Goal: Navigation & Orientation: Find specific page/section

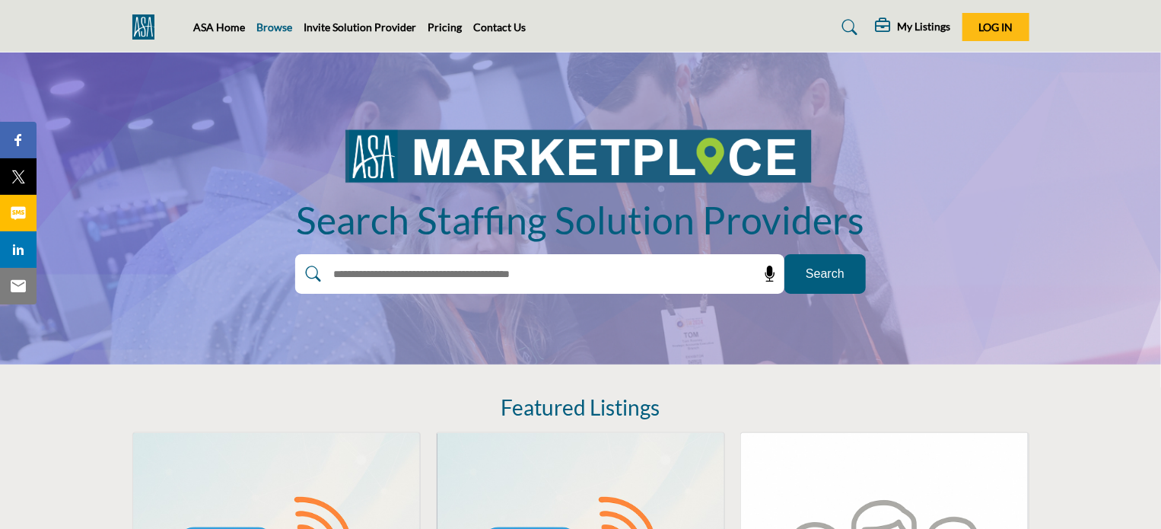
click at [277, 24] on link "Browse" at bounding box center [275, 27] width 36 height 13
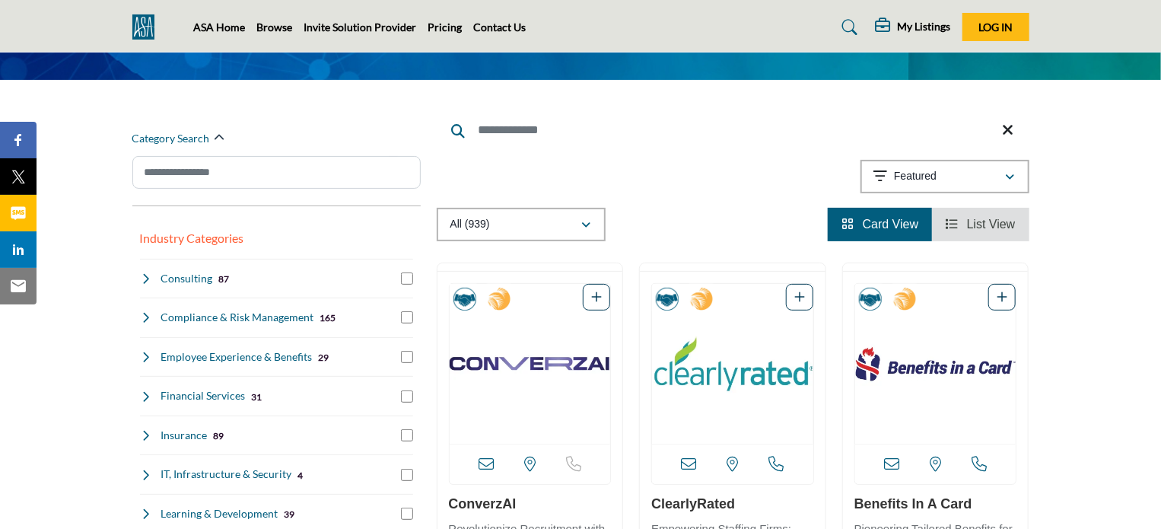
scroll to position [152, 0]
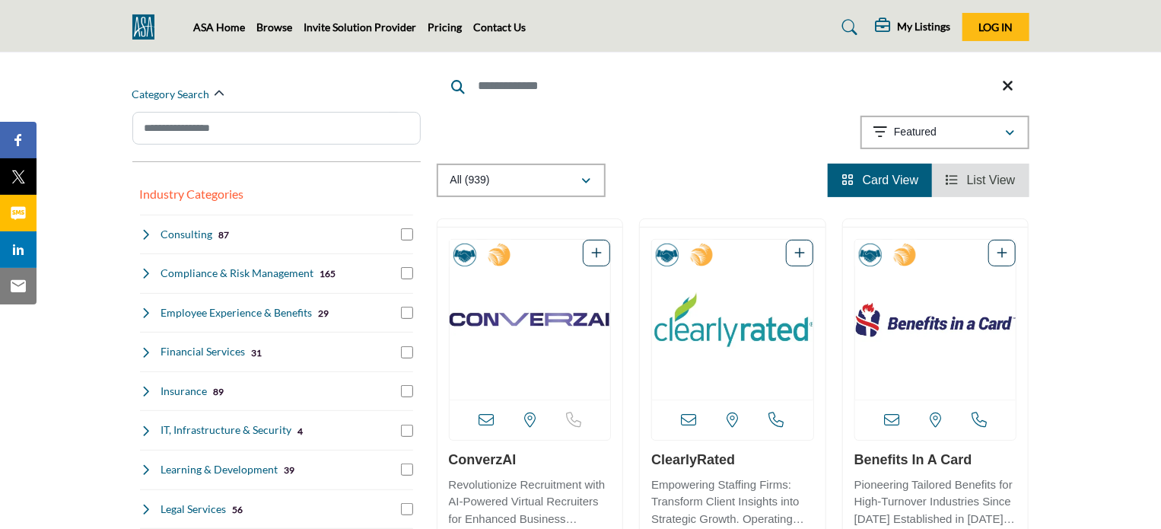
click at [983, 176] on span "List View" at bounding box center [991, 179] width 49 height 13
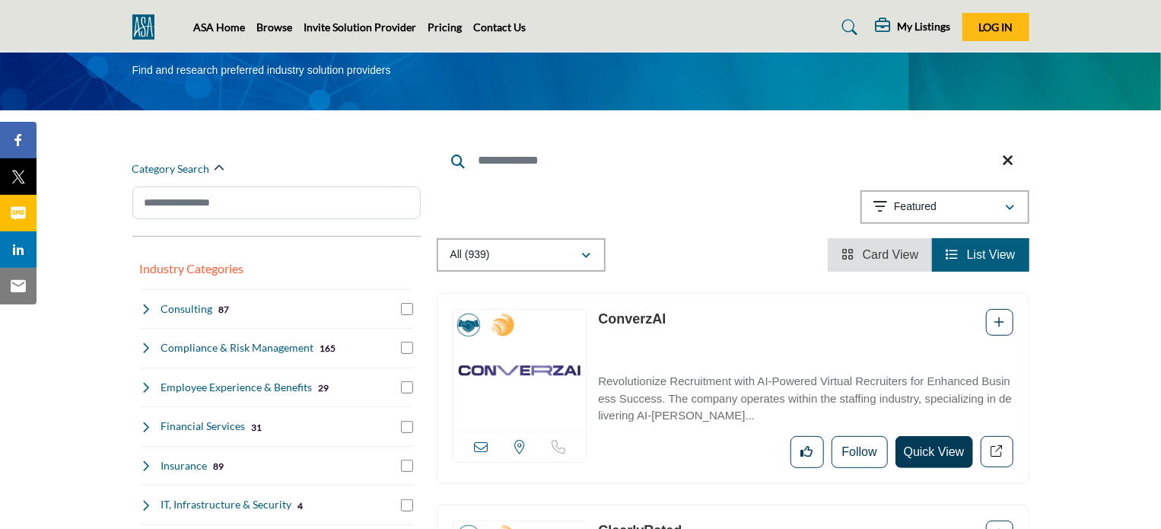
scroll to position [76, 0]
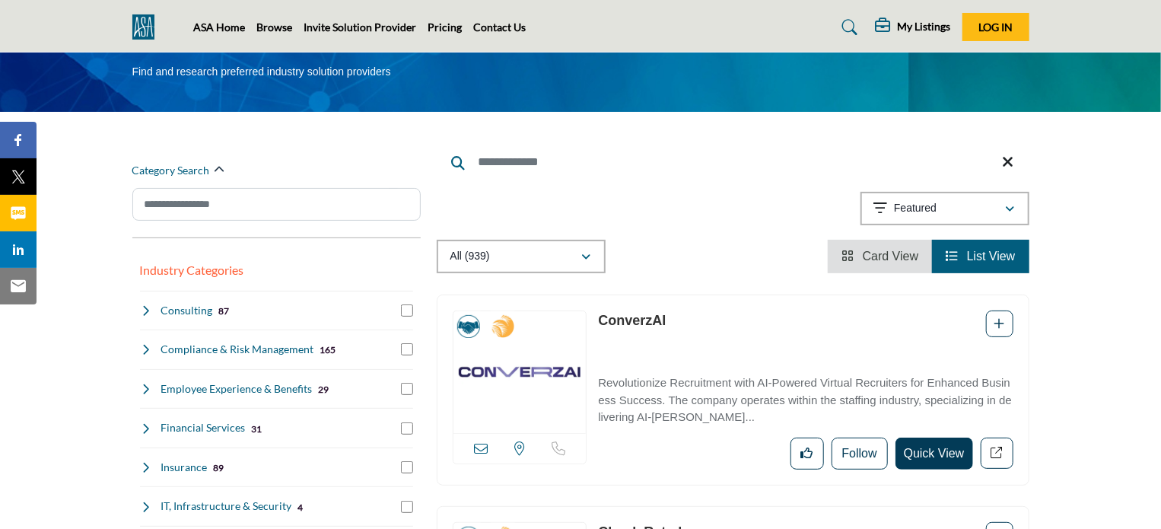
click at [876, 253] on span "Card View" at bounding box center [891, 255] width 56 height 13
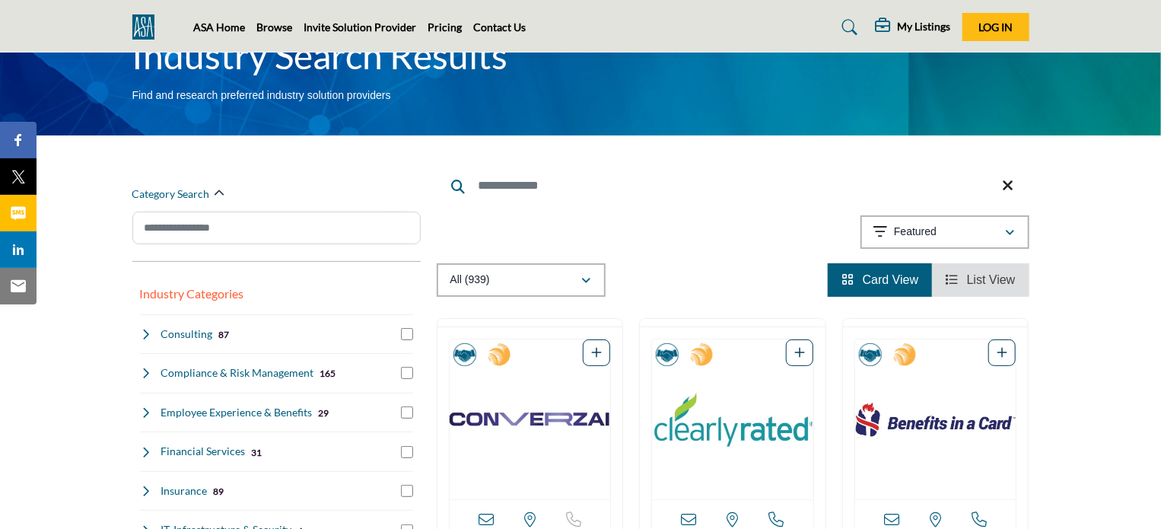
scroll to position [76, 0]
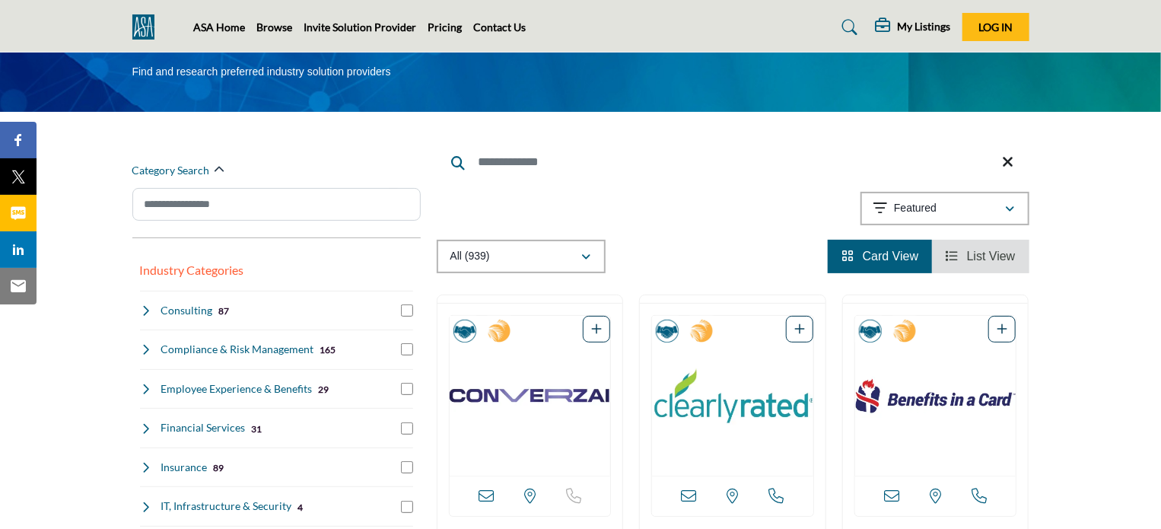
click at [958, 265] on li "List View" at bounding box center [980, 256] width 97 height 33
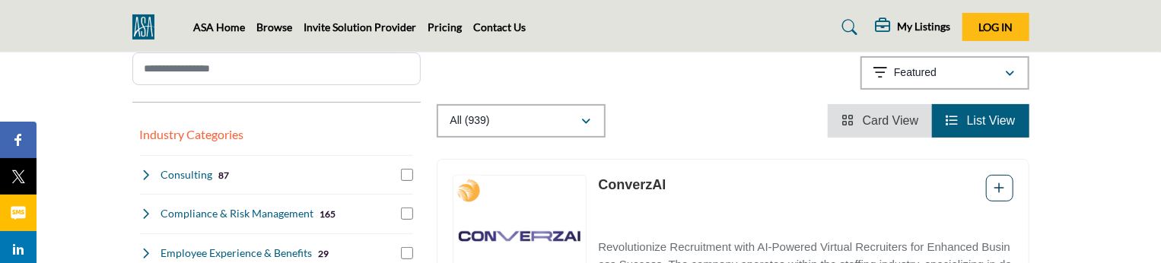
scroll to position [228, 0]
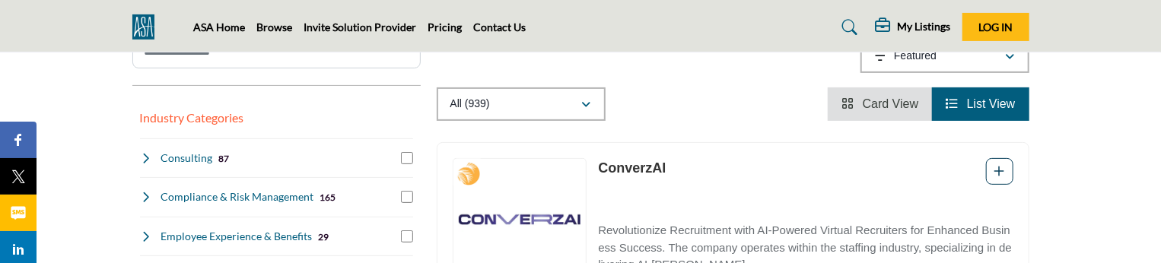
click at [900, 93] on li "Card View" at bounding box center [880, 103] width 104 height 33
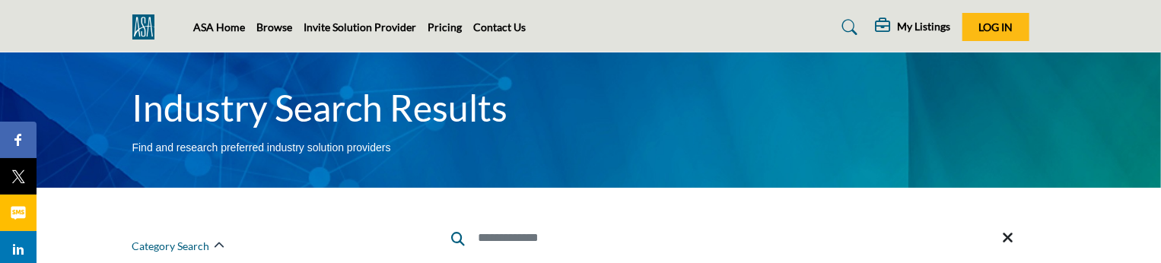
scroll to position [228, 0]
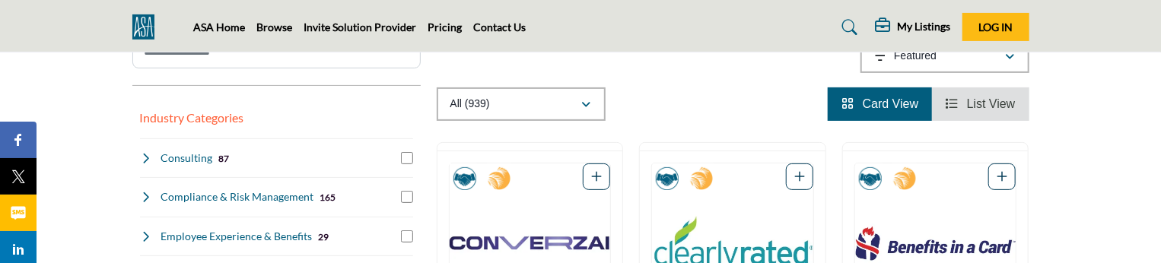
click at [983, 95] on li "List View" at bounding box center [980, 103] width 97 height 33
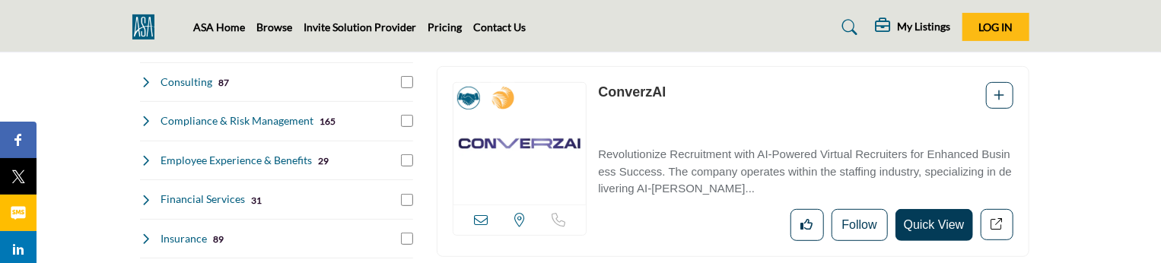
scroll to position [228, 0]
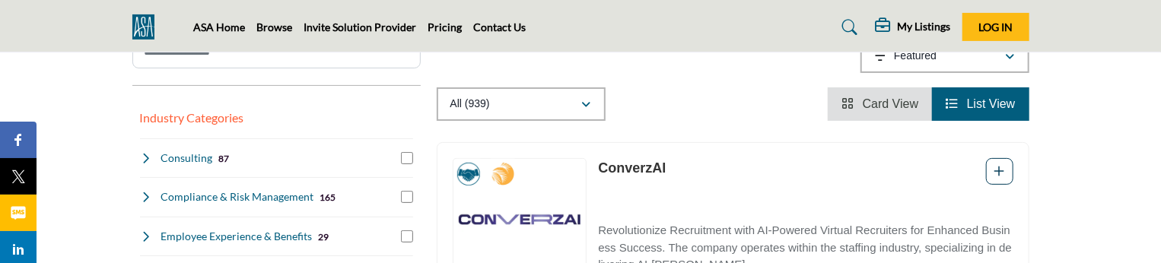
click at [882, 100] on span "Card View" at bounding box center [891, 103] width 56 height 13
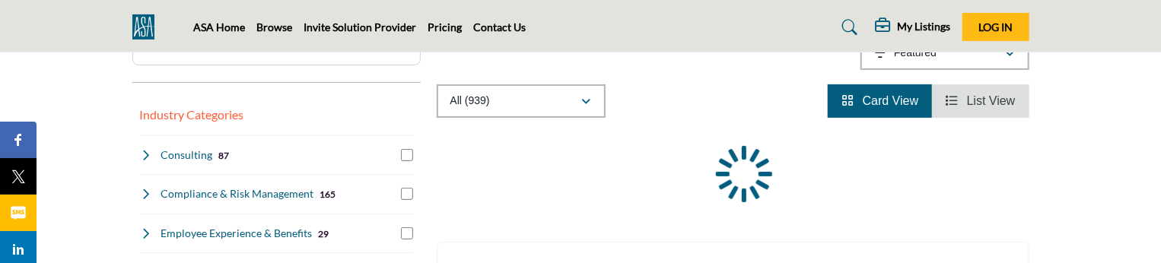
scroll to position [228, 0]
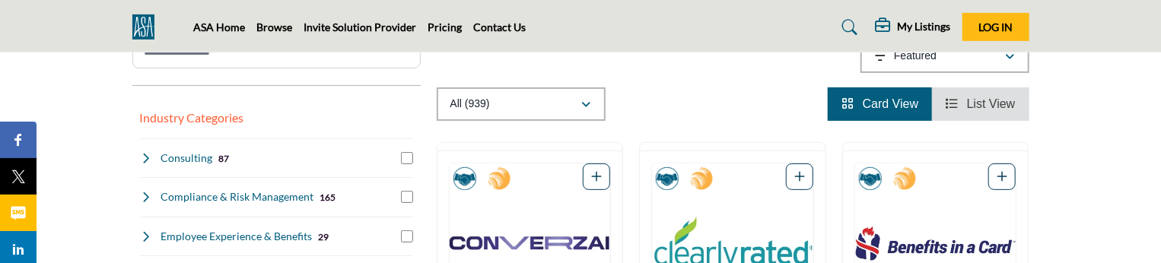
click at [992, 107] on span "List View" at bounding box center [991, 103] width 49 height 13
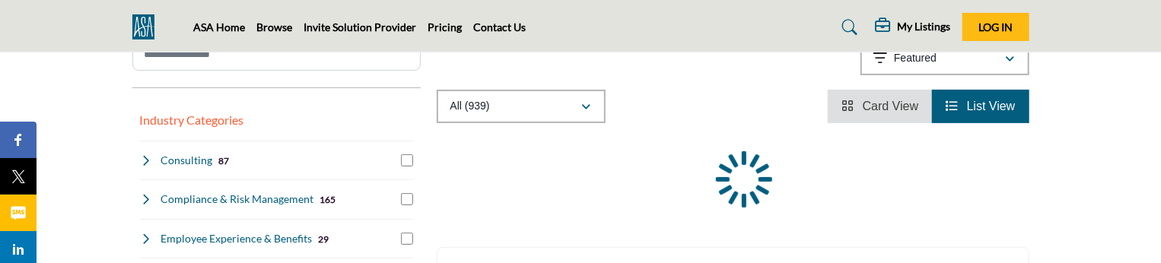
scroll to position [228, 0]
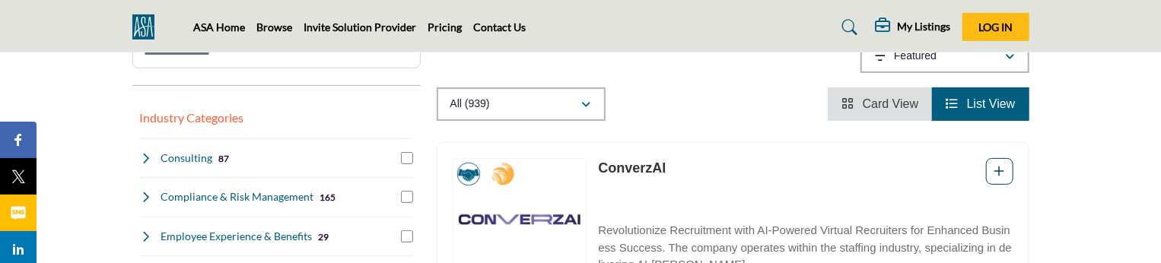
click at [877, 108] on span "Card View" at bounding box center [891, 103] width 56 height 13
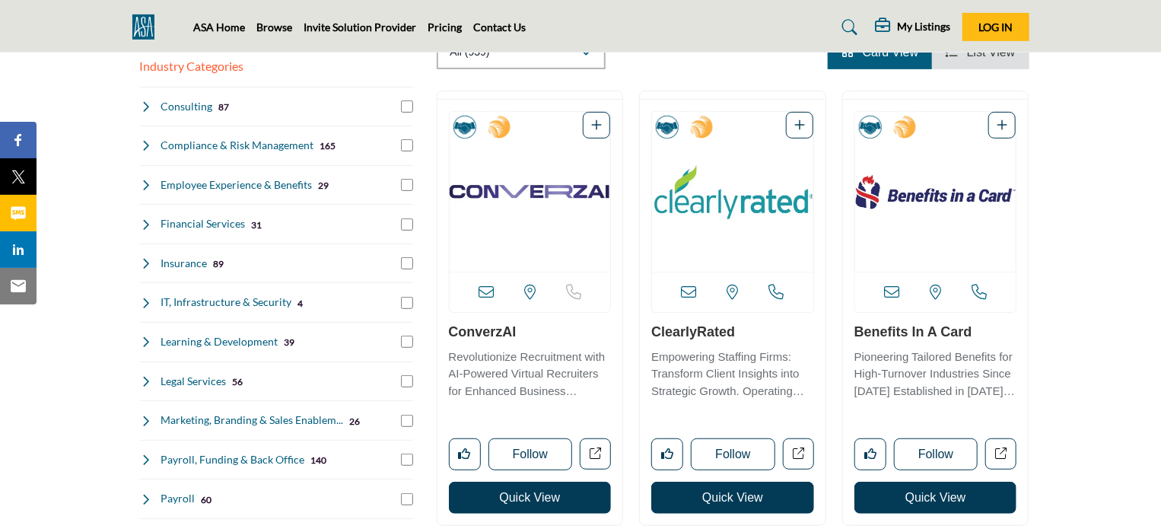
scroll to position [228, 0]
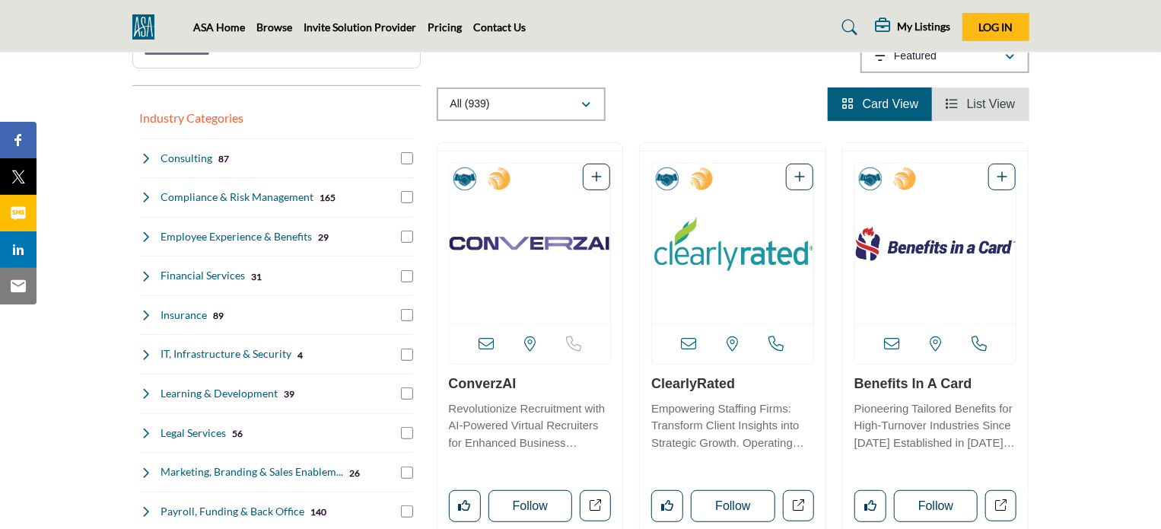
click at [971, 106] on span "List View" at bounding box center [991, 103] width 49 height 13
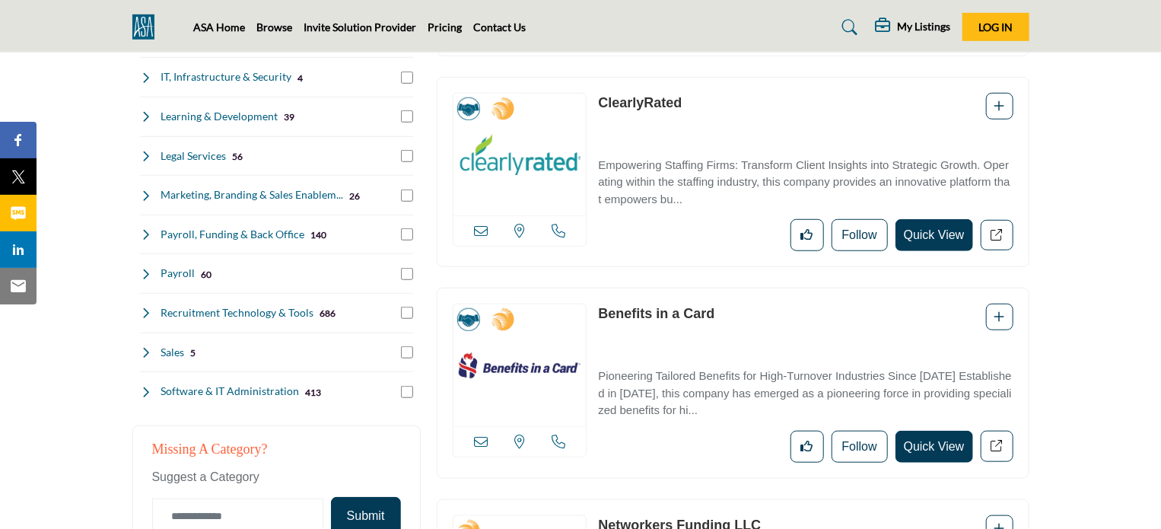
scroll to position [532, 0]
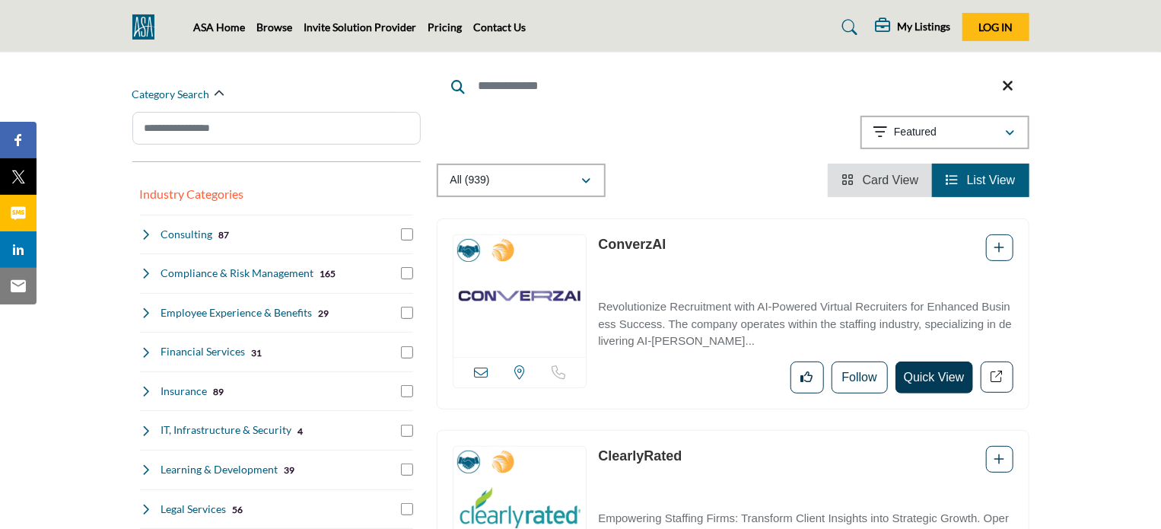
click at [870, 180] on span "Card View" at bounding box center [891, 179] width 56 height 13
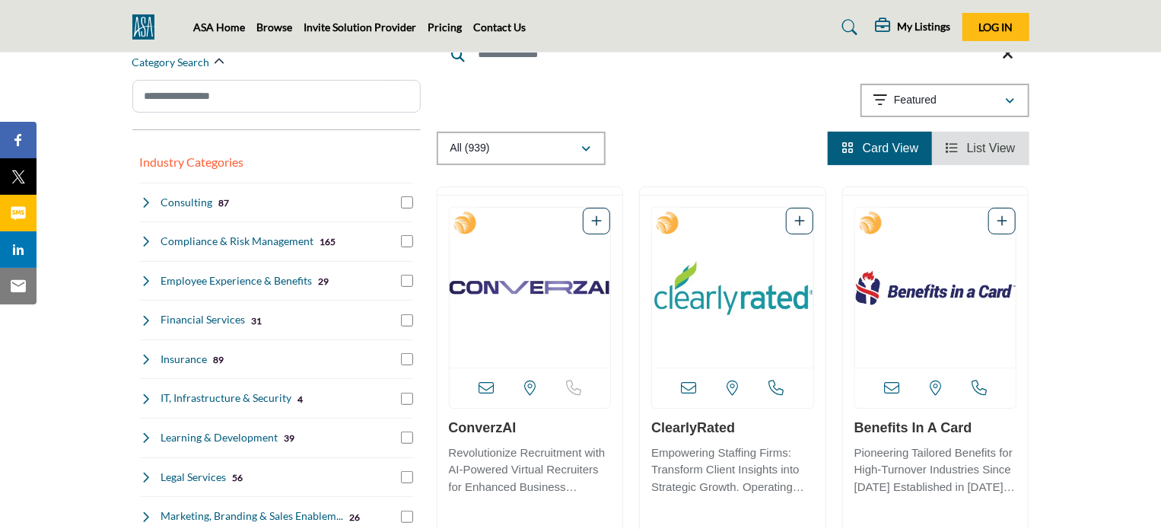
scroll to position [228, 0]
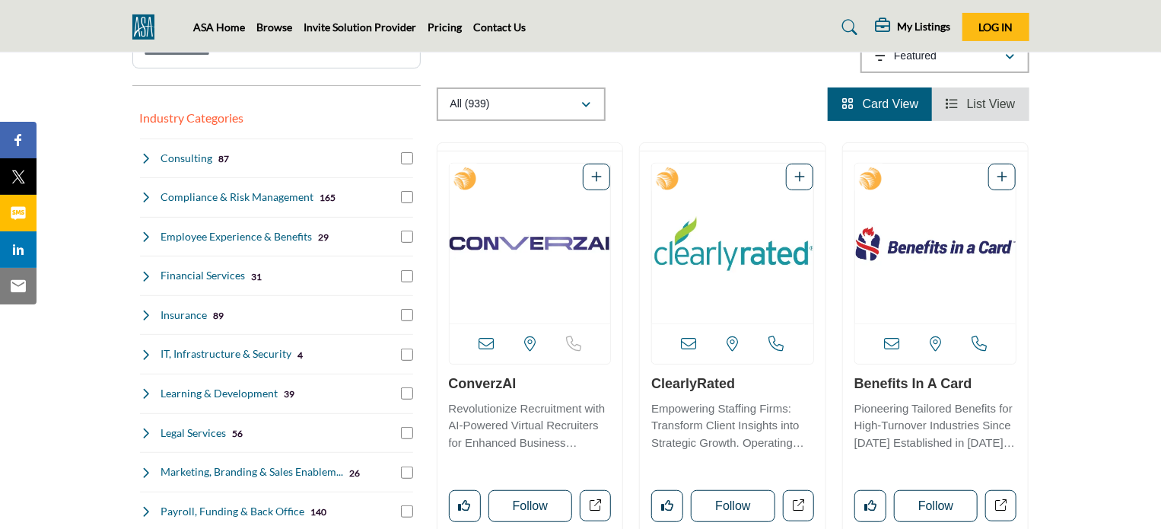
click at [967, 97] on span "List View" at bounding box center [991, 103] width 49 height 13
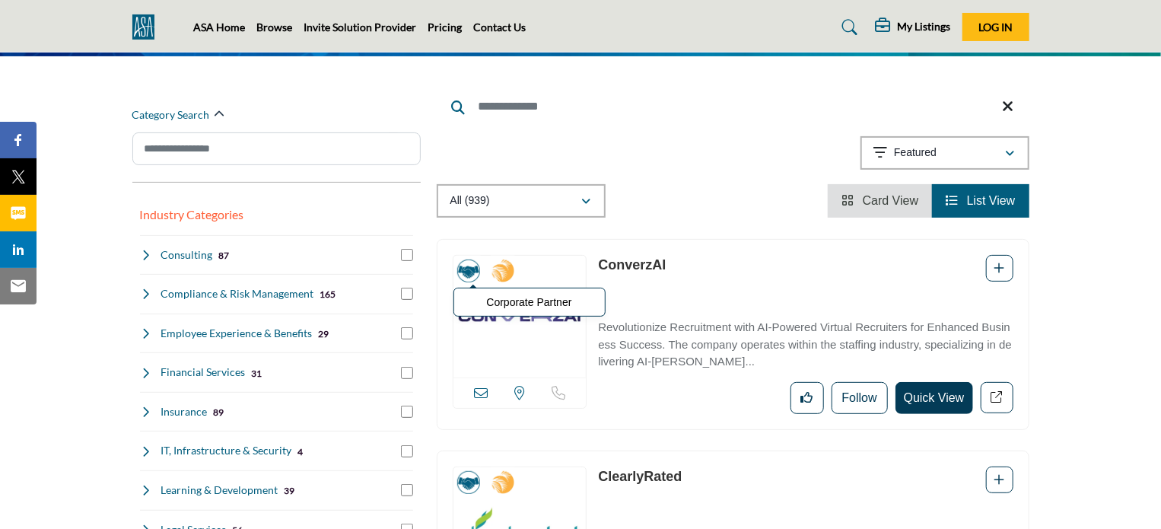
scroll to position [152, 0]
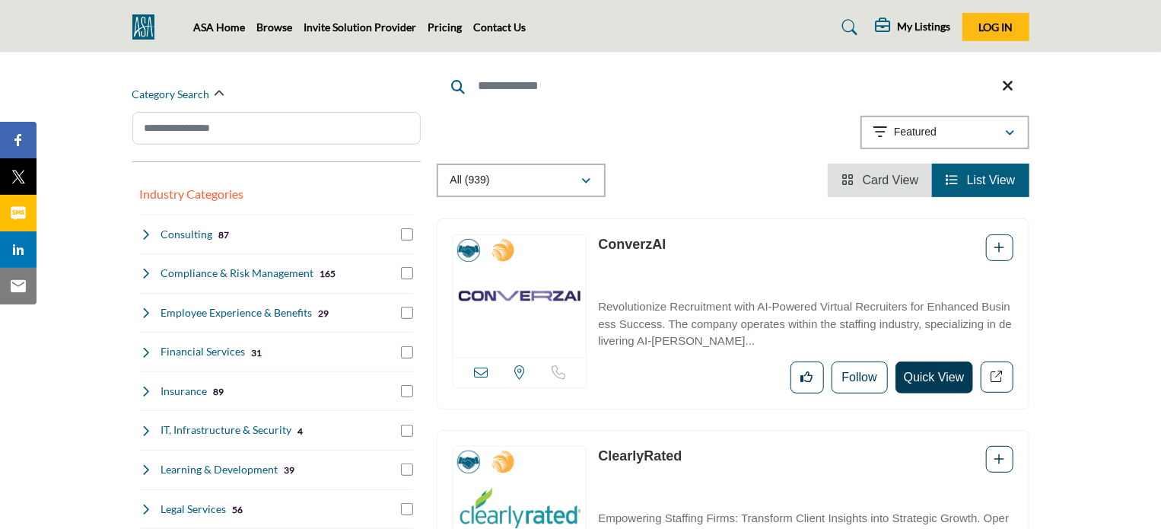
click at [878, 179] on span "Card View" at bounding box center [891, 179] width 56 height 13
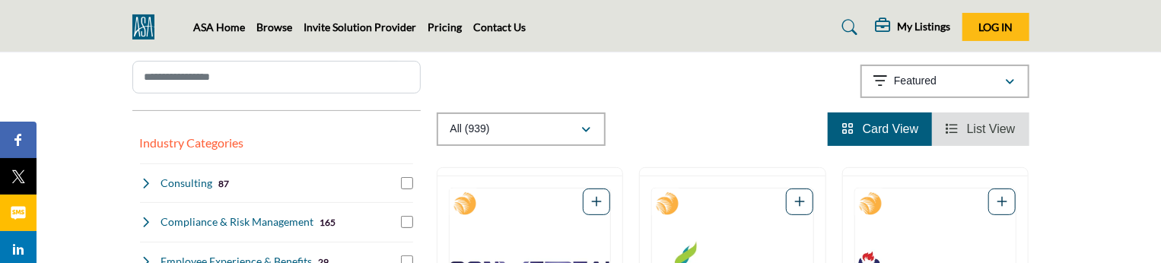
scroll to position [228, 0]
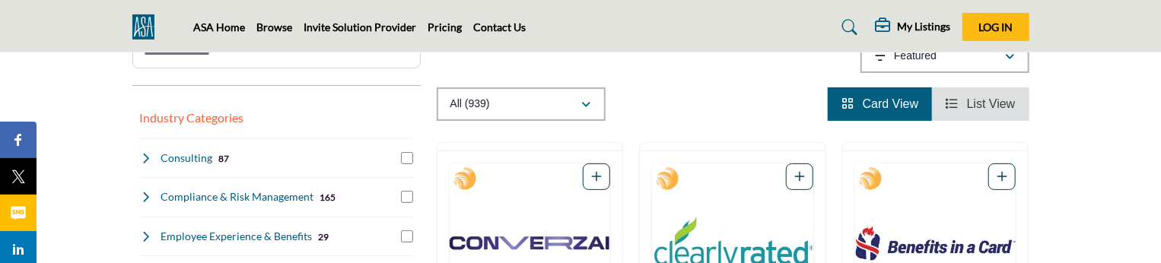
click at [983, 106] on span "List View" at bounding box center [991, 103] width 49 height 13
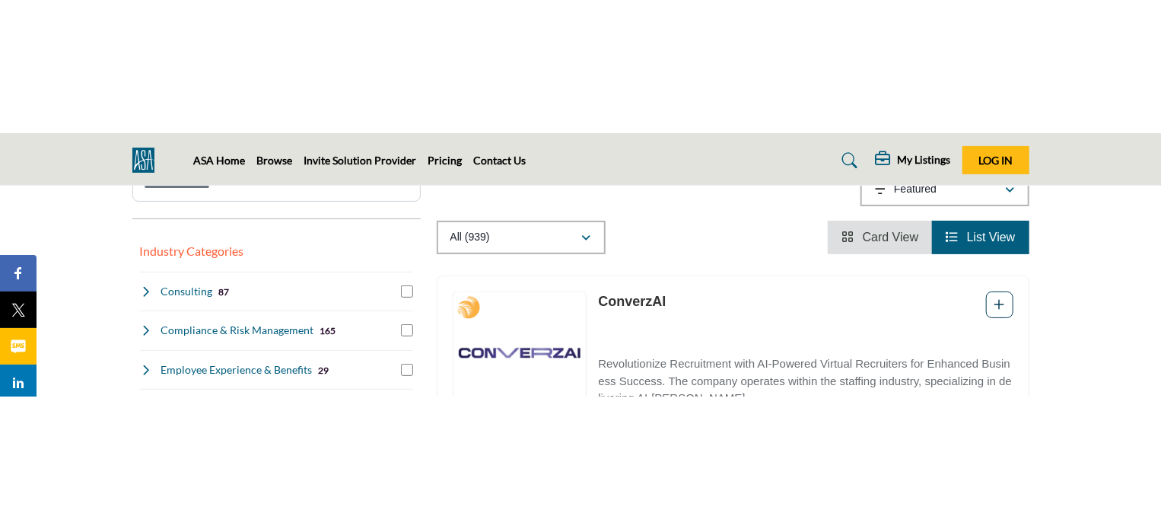
scroll to position [228, 0]
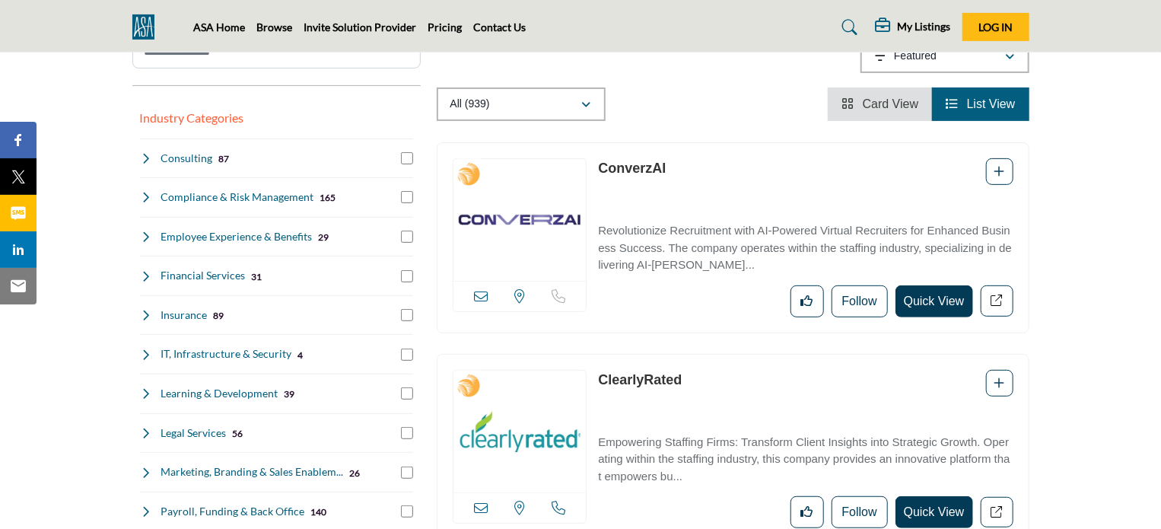
click at [872, 113] on li "Card View" at bounding box center [880, 103] width 104 height 33
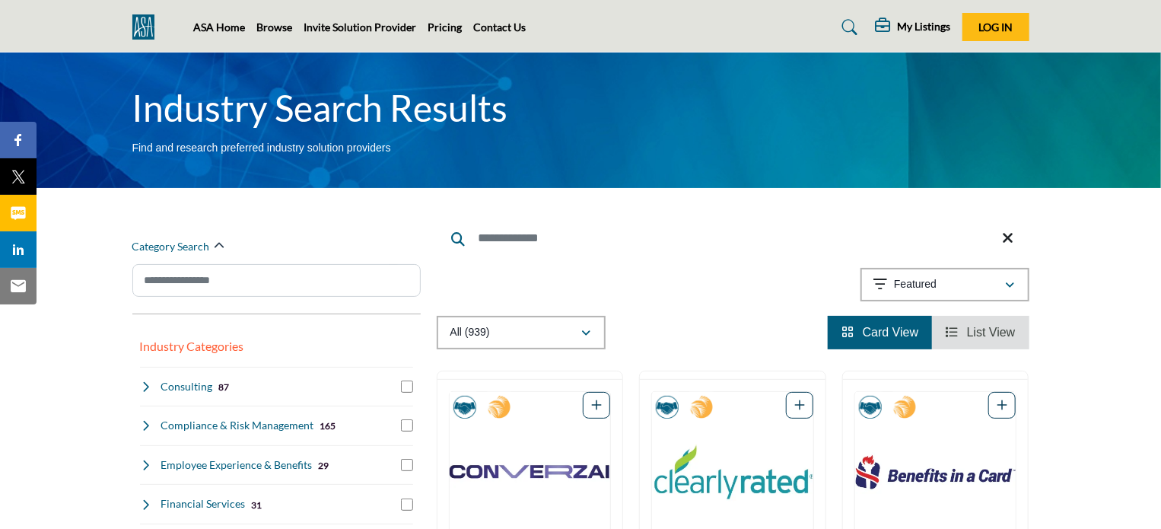
click at [961, 331] on link "List View" at bounding box center [979, 332] width 69 height 13
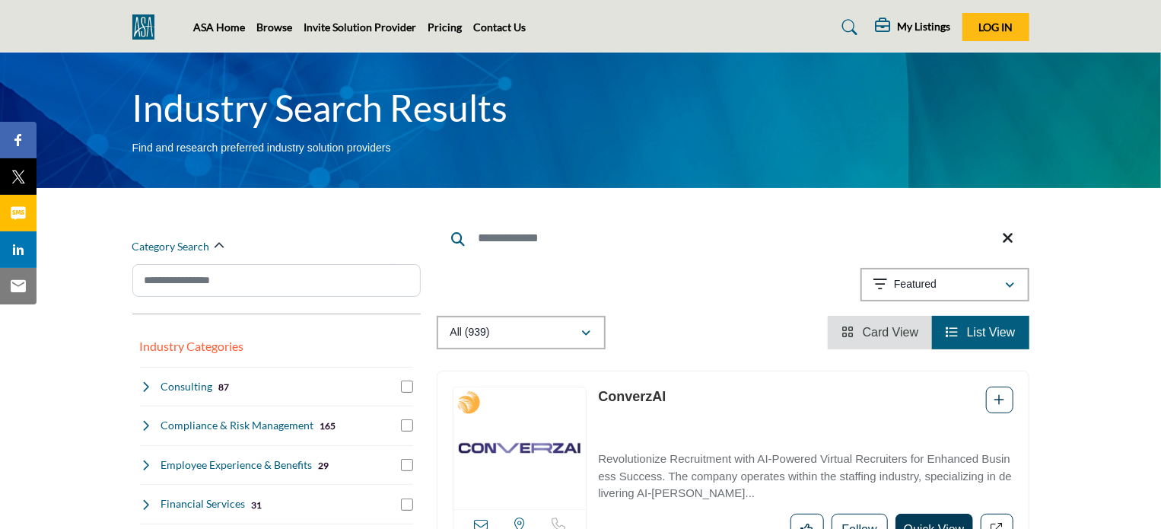
click at [877, 334] on span "Card View" at bounding box center [891, 332] width 56 height 13
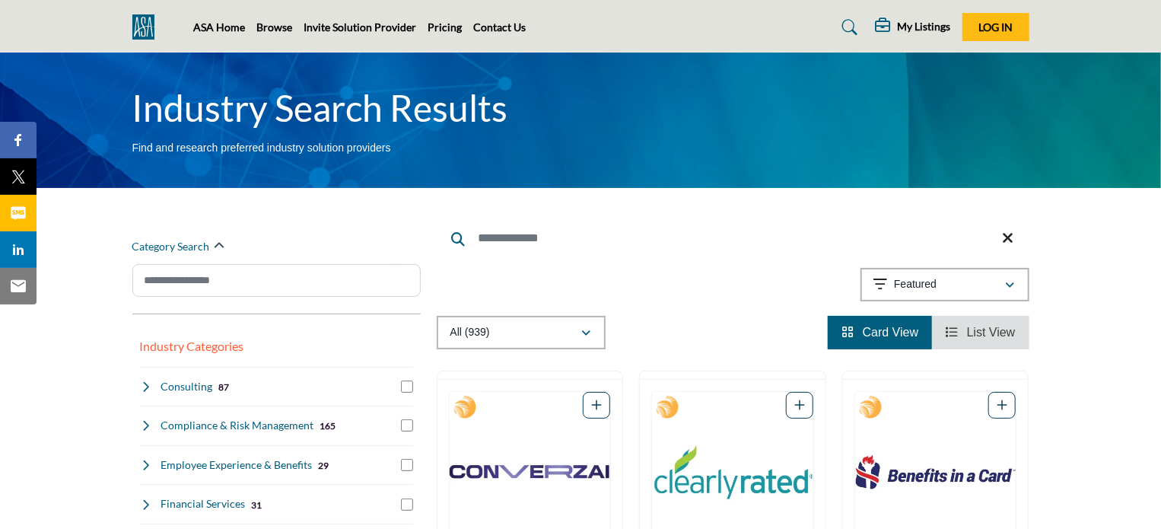
click at [983, 330] on span "List View" at bounding box center [991, 332] width 49 height 13
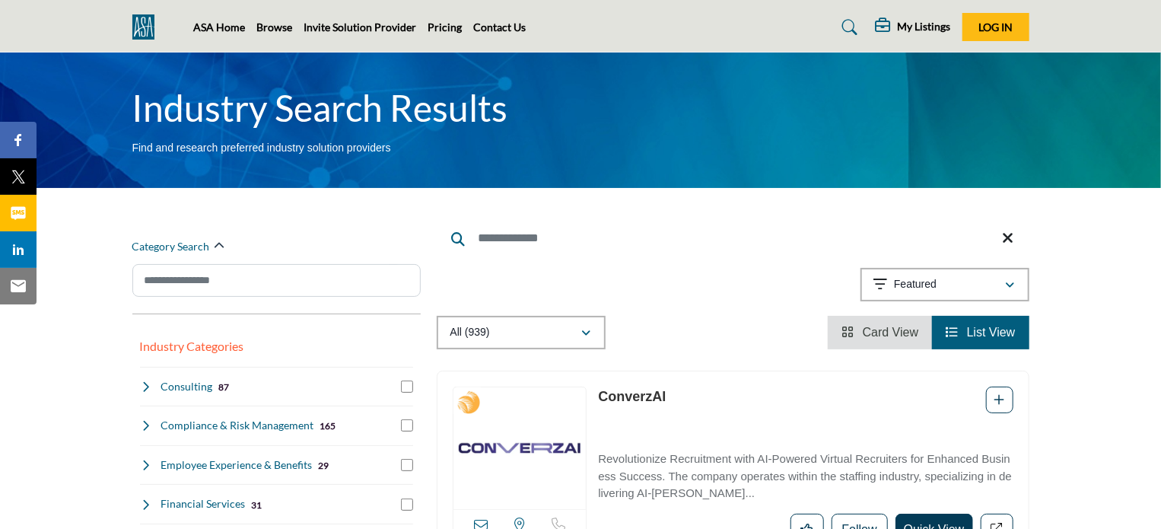
click at [902, 322] on li "Card View" at bounding box center [880, 332] width 104 height 33
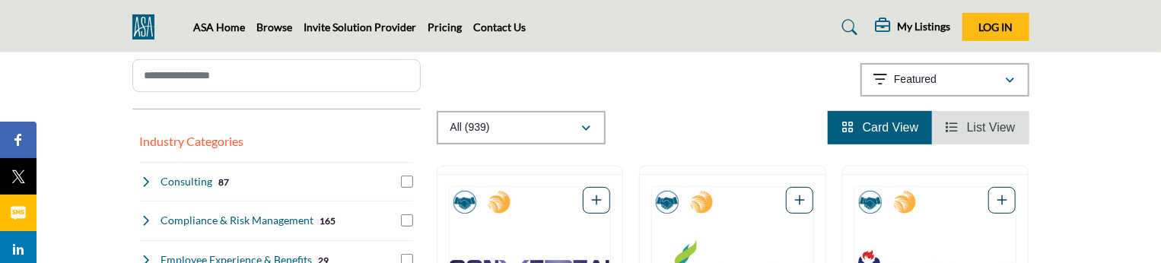
scroll to position [228, 0]
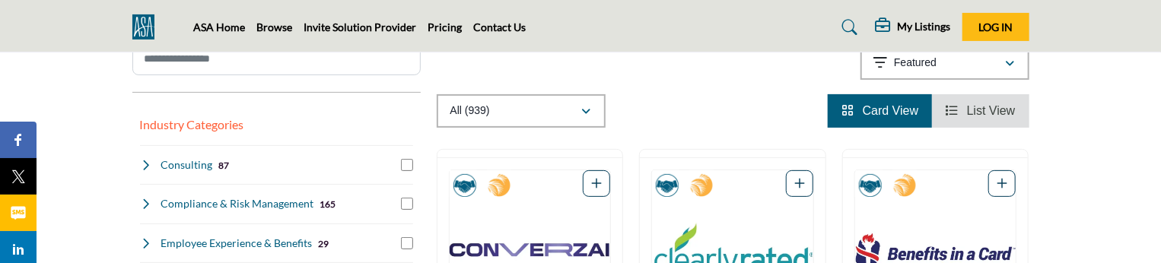
scroll to position [228, 0]
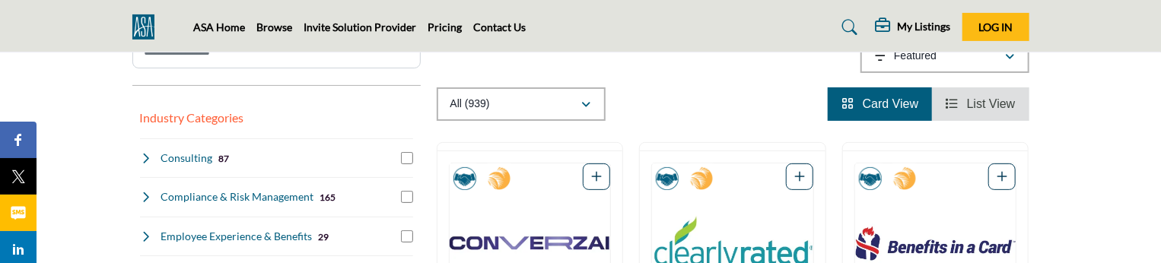
click at [983, 107] on span "List View" at bounding box center [991, 103] width 49 height 13
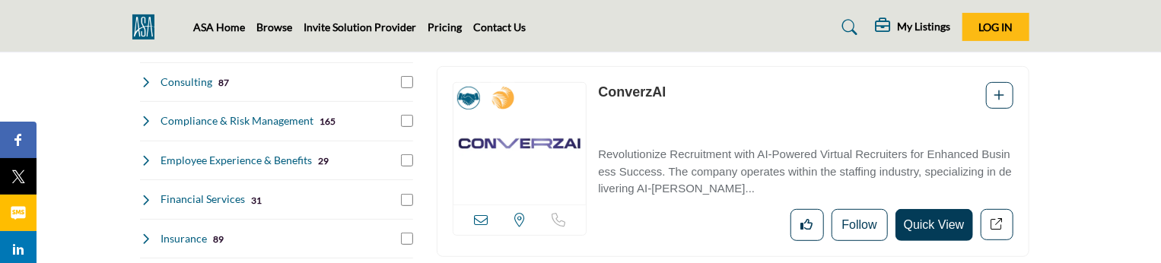
scroll to position [228, 0]
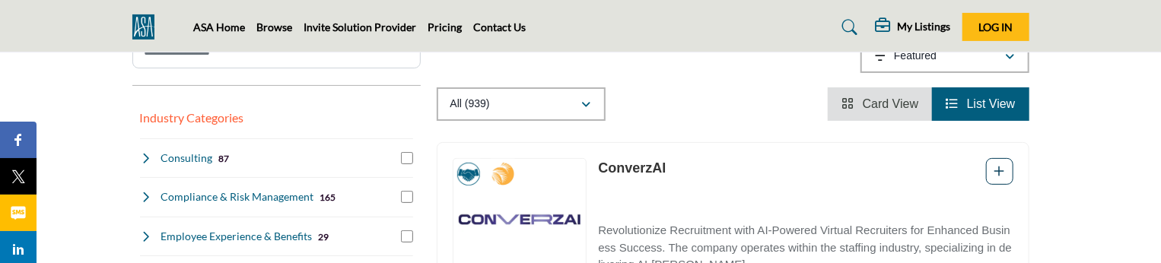
click at [873, 100] on span "Card View" at bounding box center [891, 103] width 56 height 13
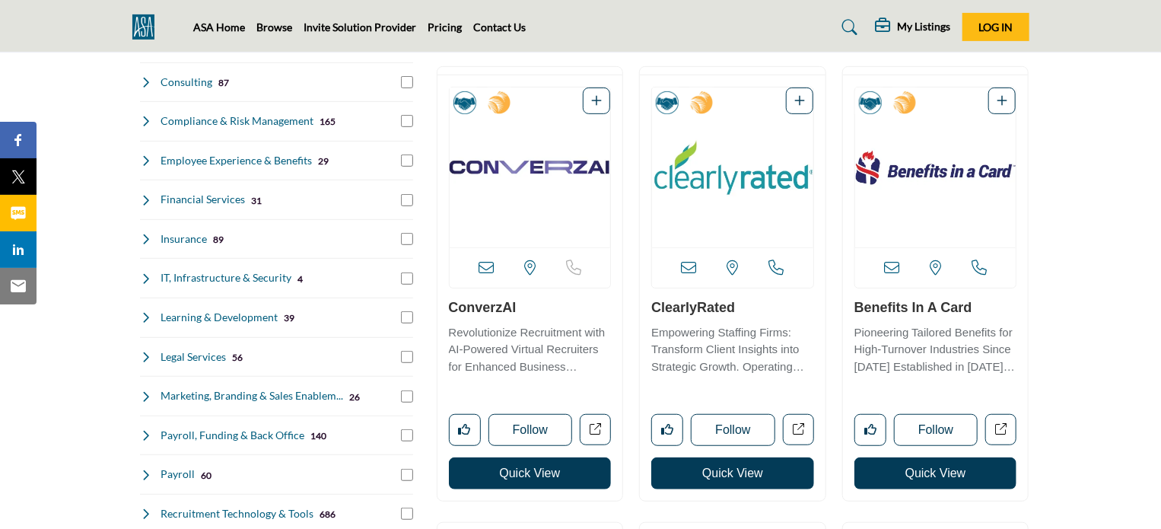
scroll to position [228, 0]
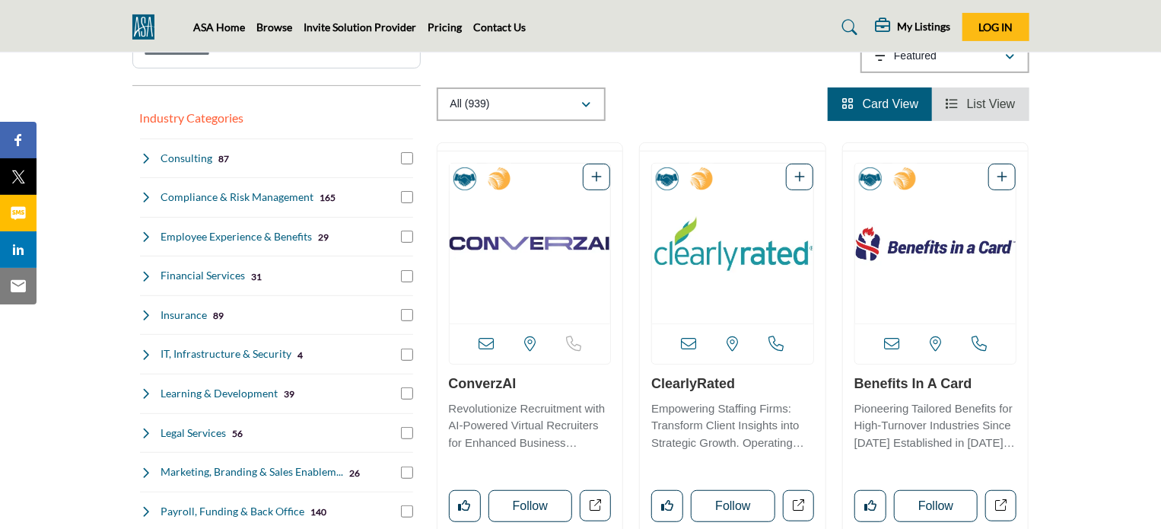
click at [967, 106] on span "List View" at bounding box center [991, 103] width 49 height 13
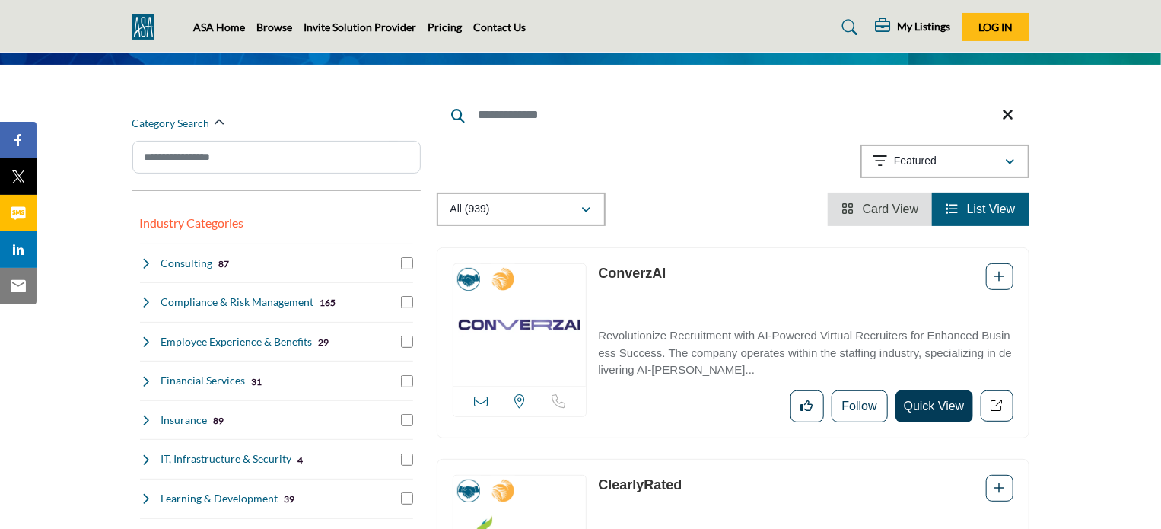
scroll to position [152, 0]
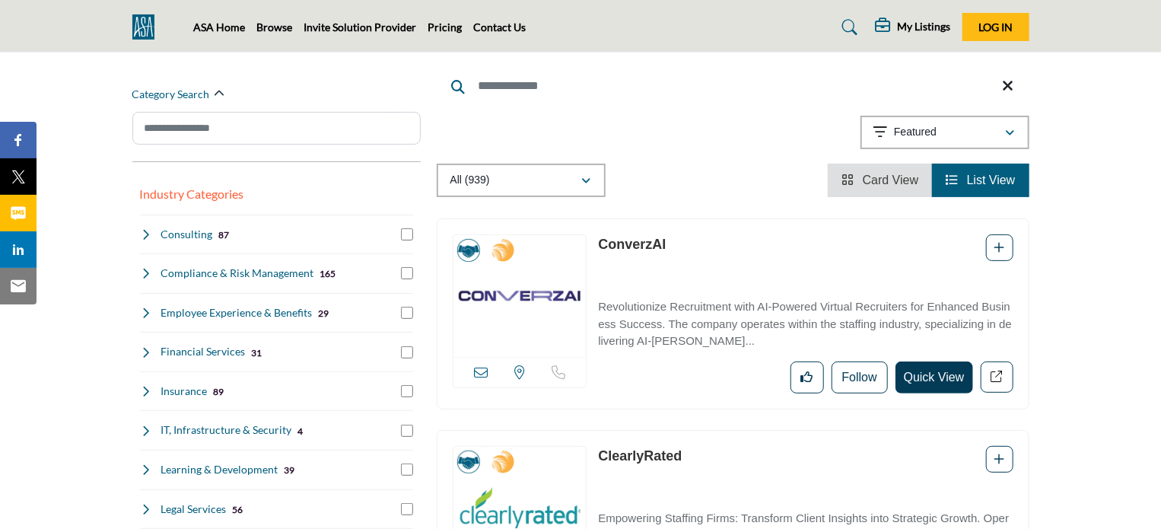
click at [886, 188] on li "Card View" at bounding box center [880, 180] width 104 height 33
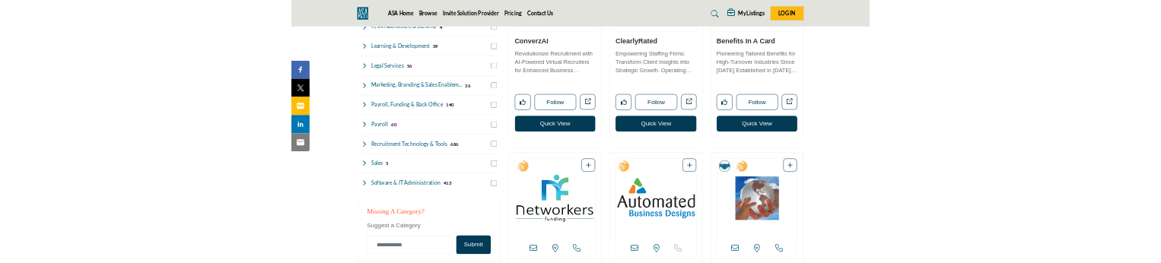
scroll to position [608, 0]
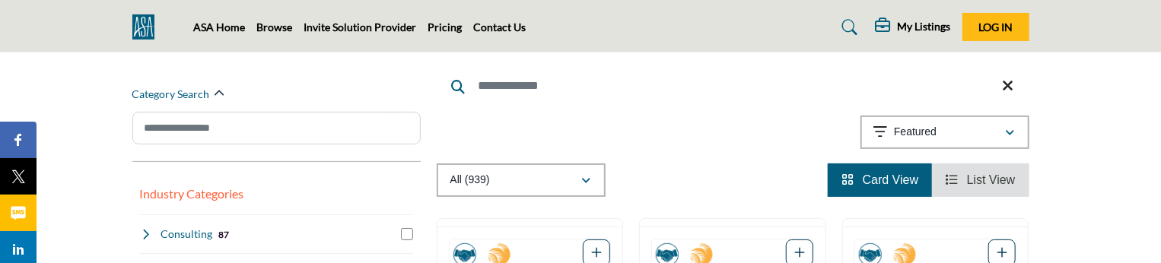
click at [995, 185] on span "List View" at bounding box center [991, 179] width 49 height 13
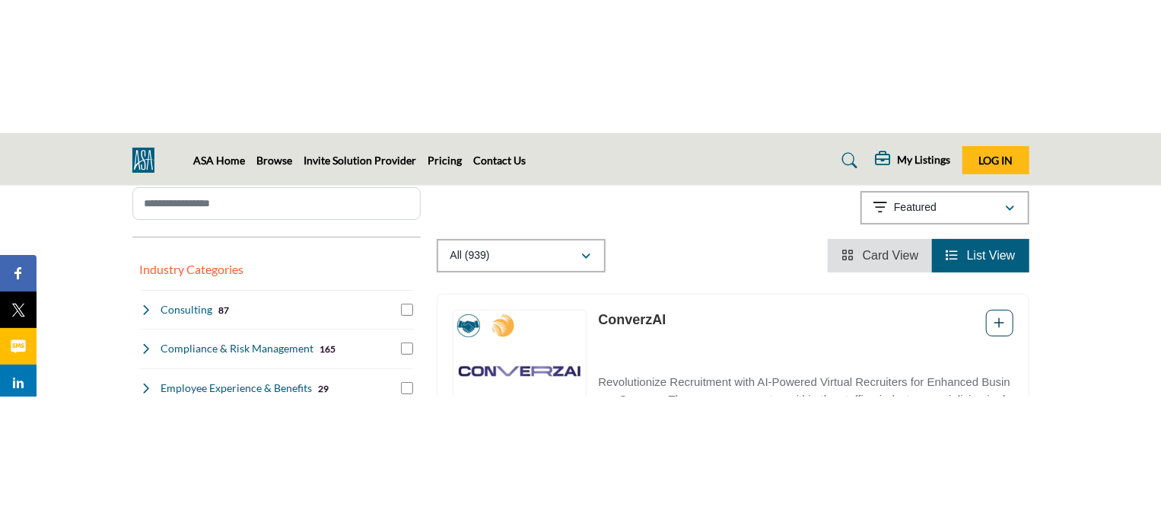
scroll to position [228, 0]
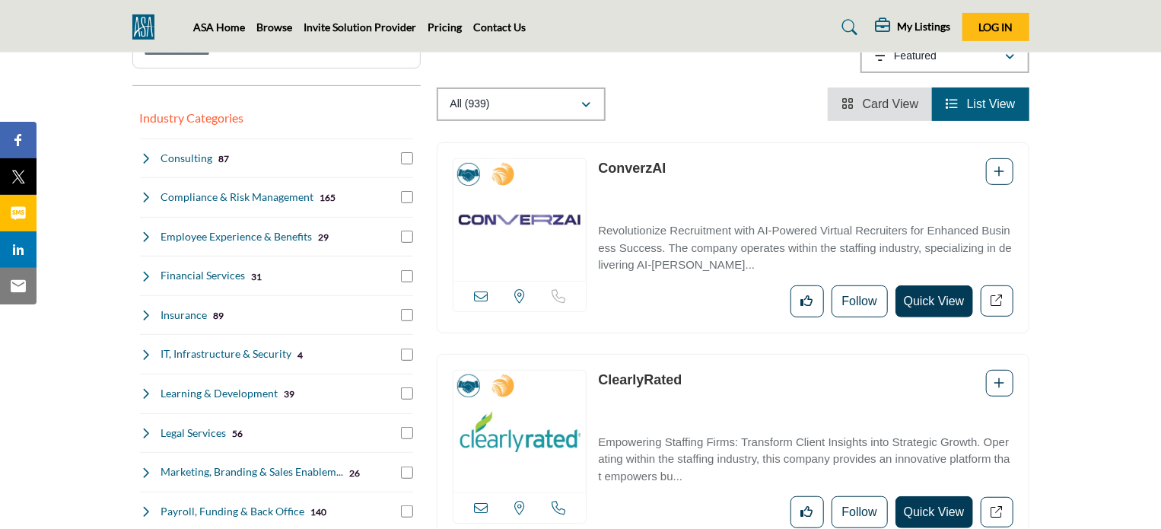
click at [882, 113] on li "Card View" at bounding box center [880, 103] width 104 height 33
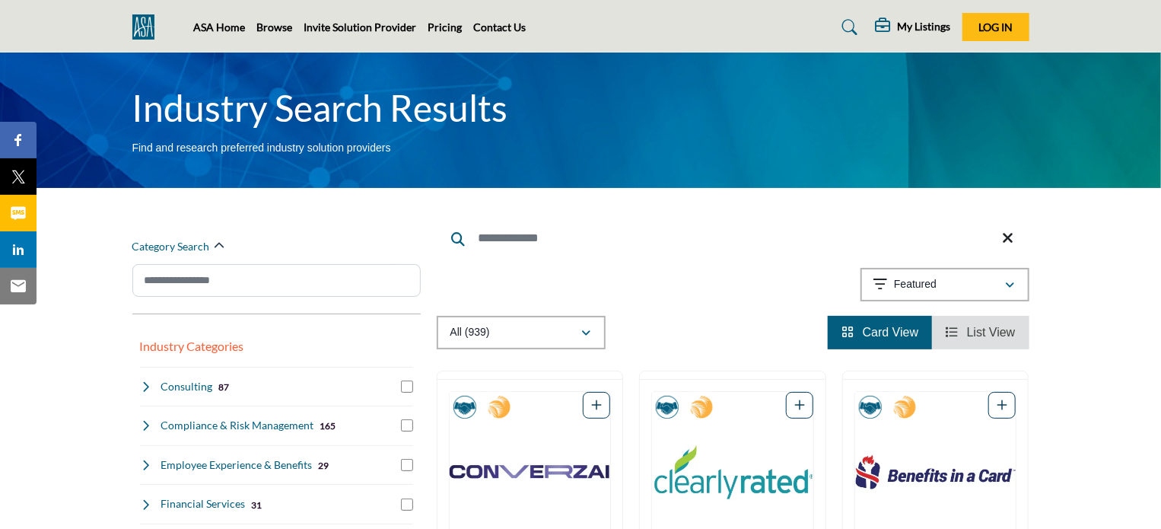
click at [976, 262] on span "List View" at bounding box center [991, 332] width 49 height 13
